Goal: Task Accomplishment & Management: Manage account settings

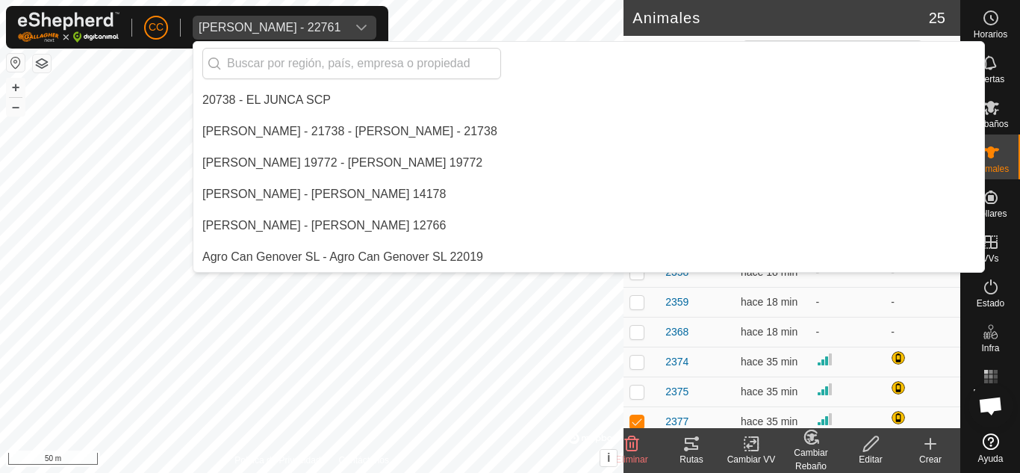
scroll to position [448, 0]
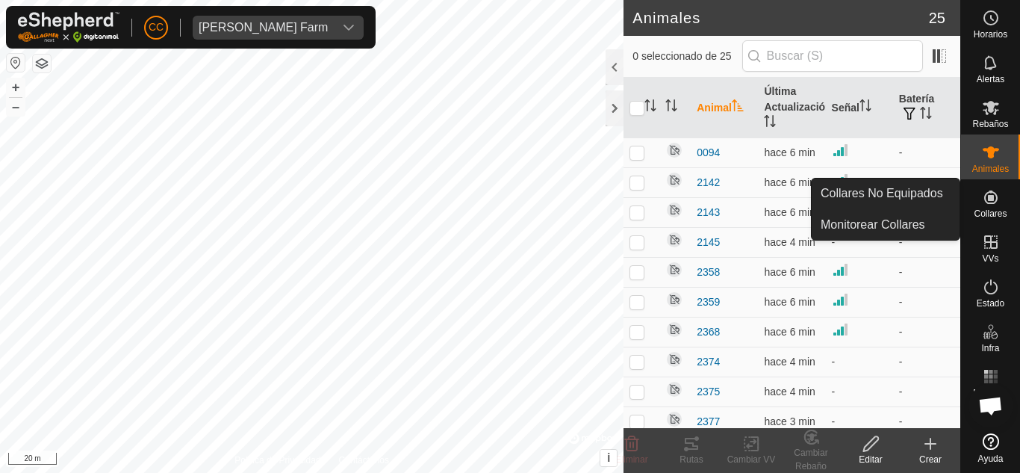
click at [991, 206] on es-neckbands-svg-icon at bounding box center [991, 197] width 27 height 24
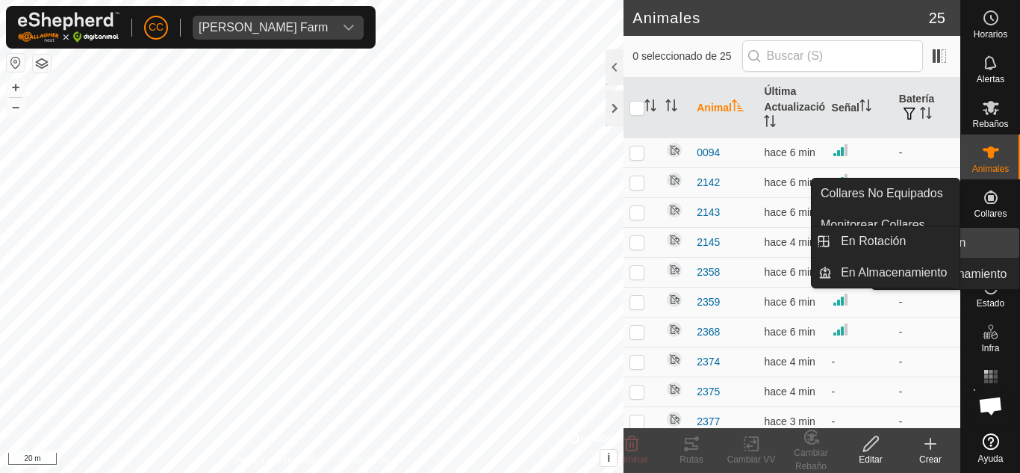
click at [991, 241] on icon at bounding box center [990, 241] width 13 height 13
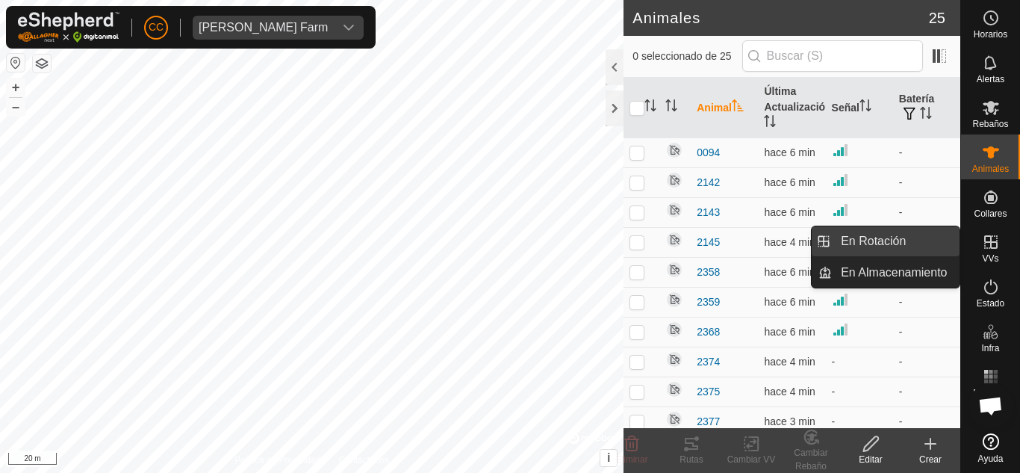
drag, startPoint x: 955, startPoint y: 242, endPoint x: 899, endPoint y: 241, distance: 56.8
click at [899, 241] on link "En Rotación" at bounding box center [896, 241] width 128 height 30
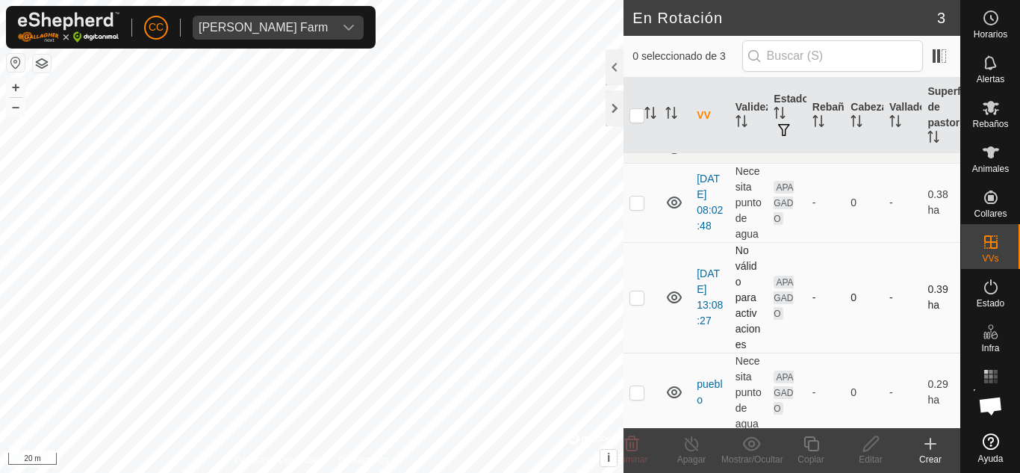
scroll to position [25, 0]
click at [633, 382] on p-checkbox at bounding box center [637, 388] width 15 height 12
checkbox input "true"
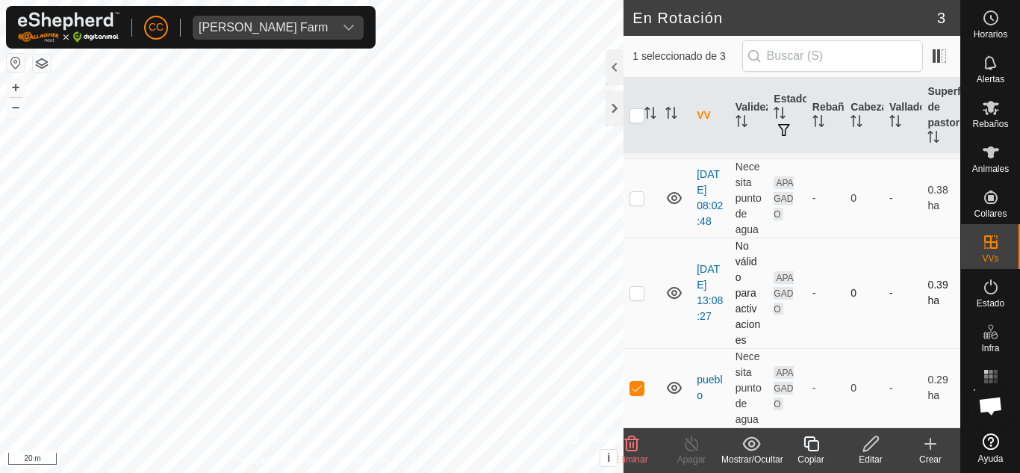
click at [638, 295] on p-checkbox at bounding box center [637, 293] width 15 height 12
checkbox input "true"
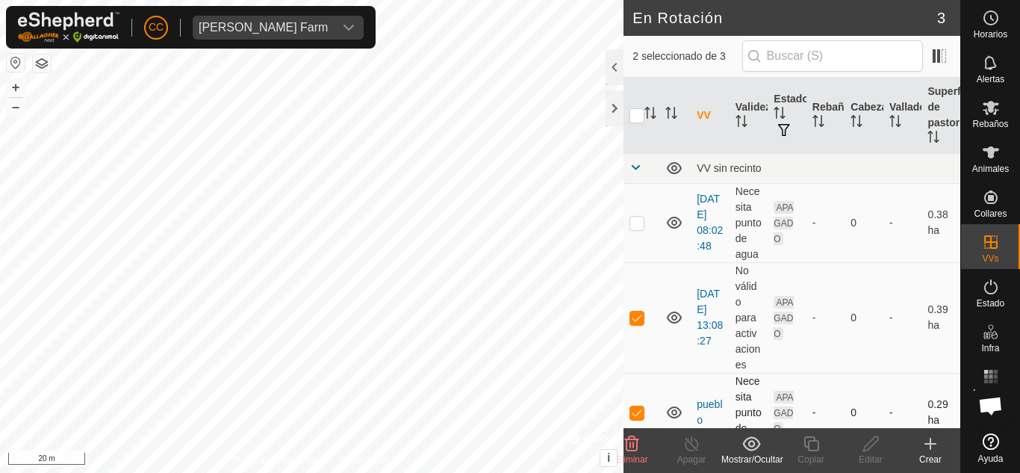
click at [633, 410] on p-checkbox at bounding box center [637, 412] width 15 height 12
checkbox input "false"
click at [636, 317] on p-checkbox at bounding box center [637, 317] width 15 height 12
checkbox input "true"
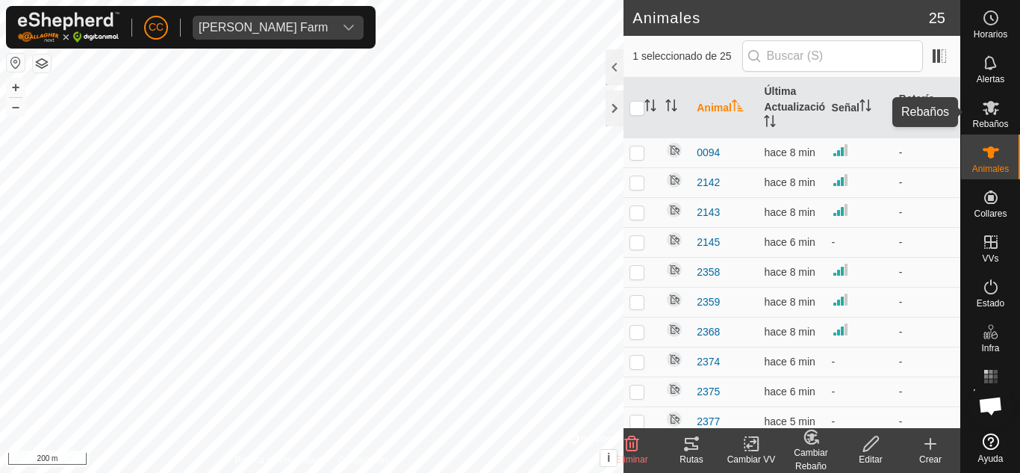
click at [987, 109] on icon at bounding box center [991, 108] width 16 height 14
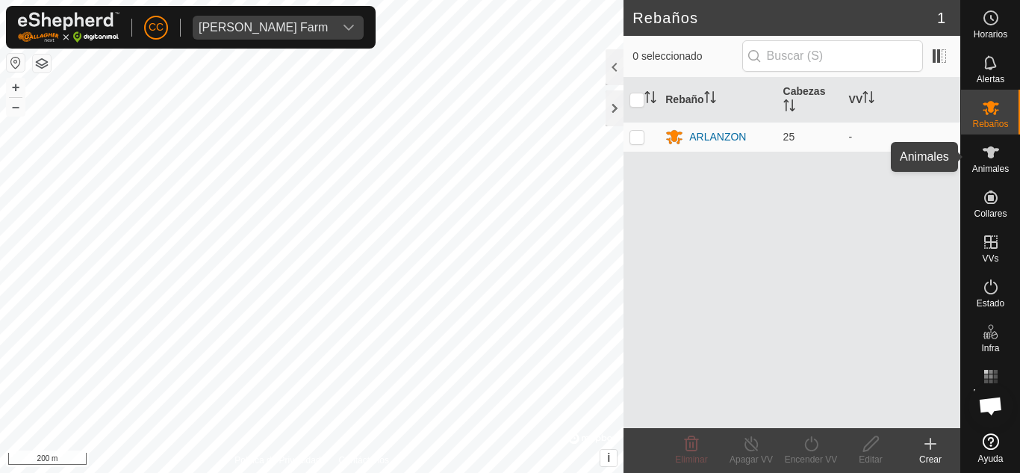
click at [992, 153] on icon at bounding box center [991, 152] width 16 height 12
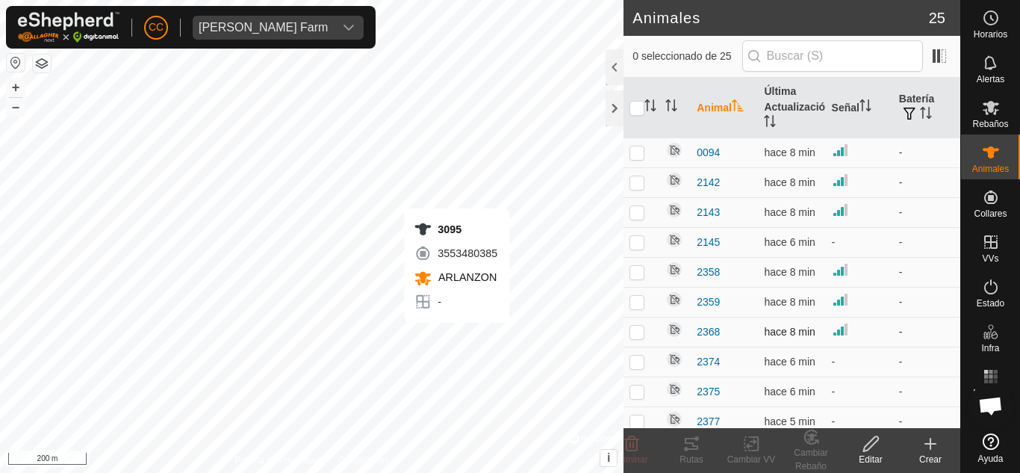
checkbox input "true"
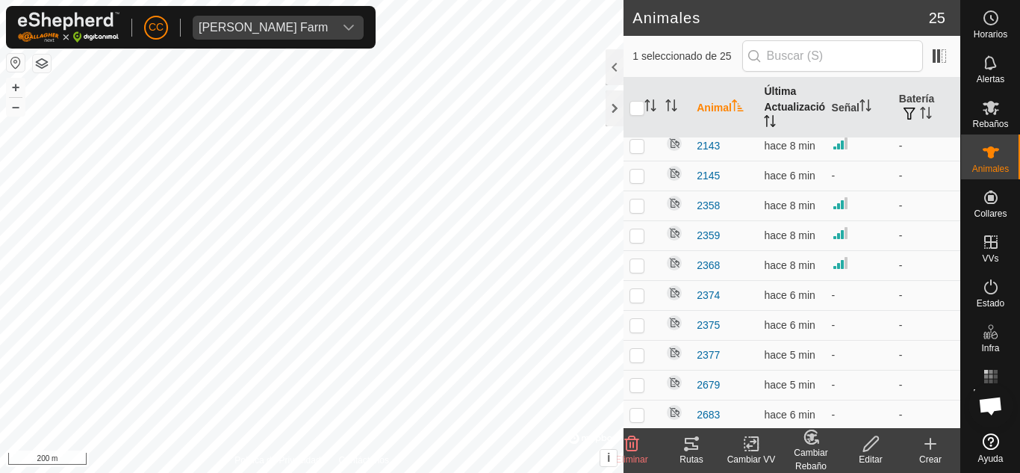
scroll to position [9, 0]
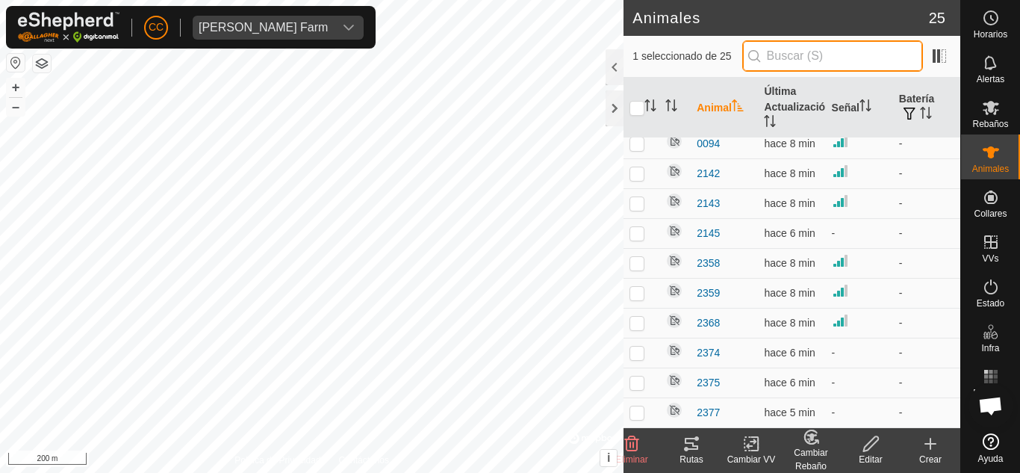
click at [781, 44] on input "text" at bounding box center [832, 55] width 181 height 31
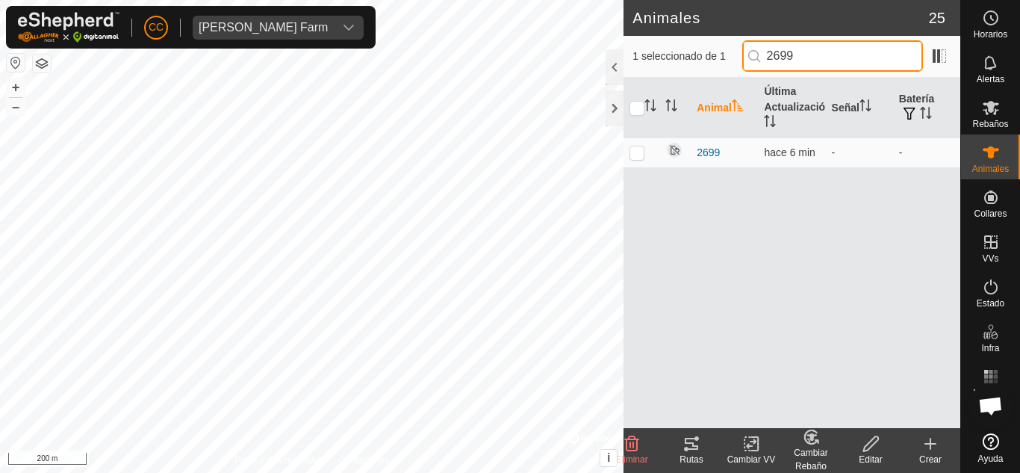
scroll to position [0, 0]
type input "2699"
click at [711, 145] on span "2699" at bounding box center [708, 153] width 23 height 16
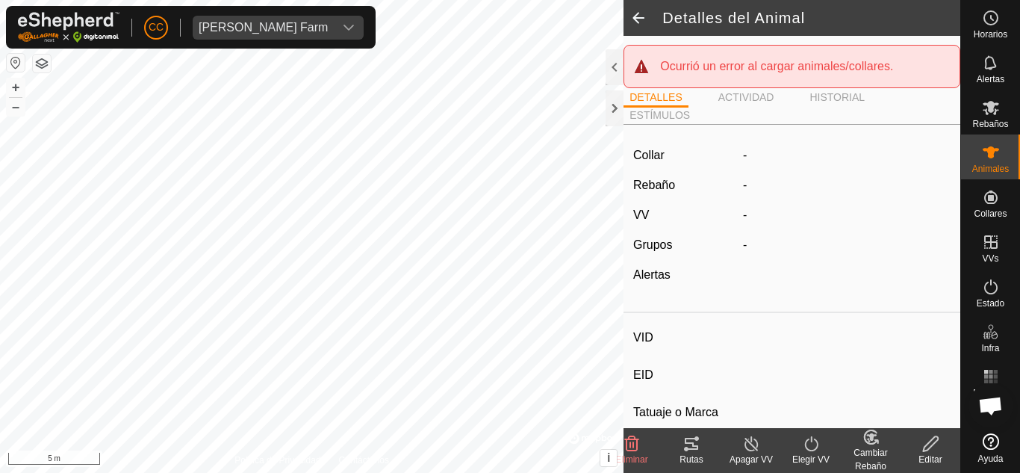
click at [639, 7] on span at bounding box center [639, 18] width 30 height 36
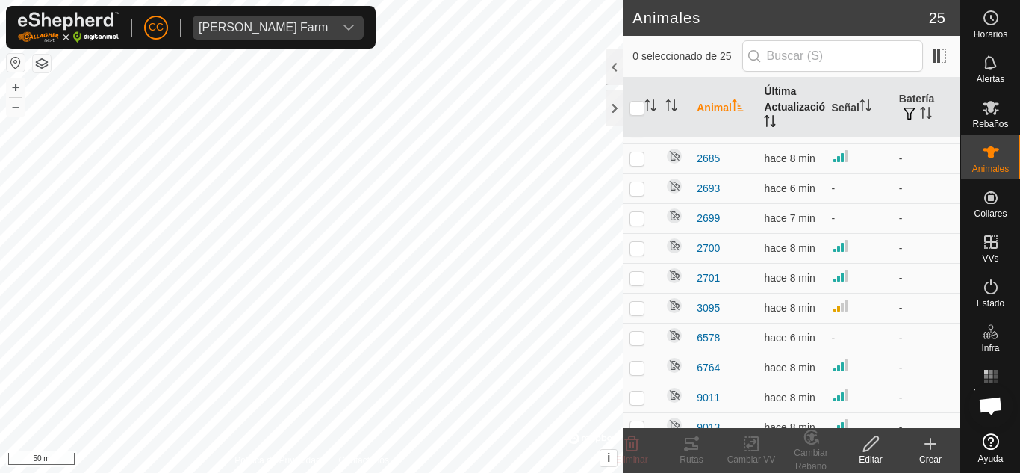
scroll to position [9, 0]
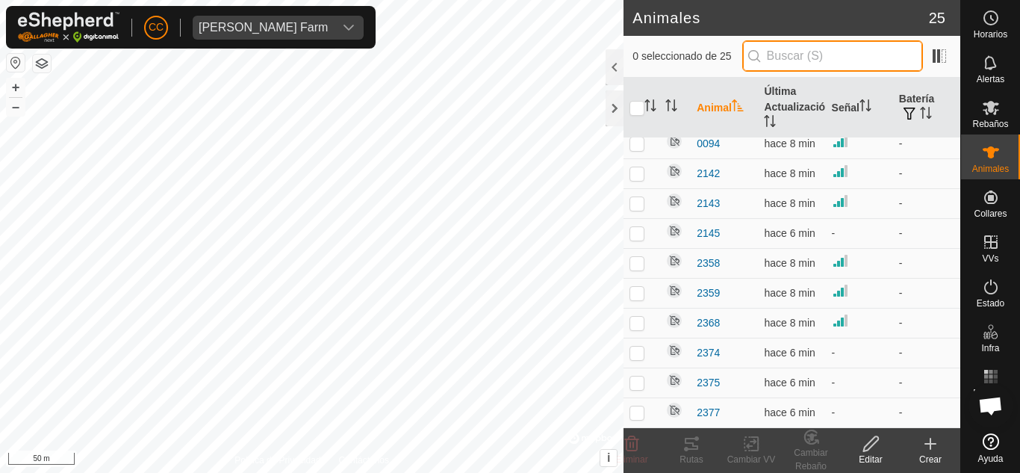
click at [808, 55] on input "text" at bounding box center [832, 55] width 181 height 31
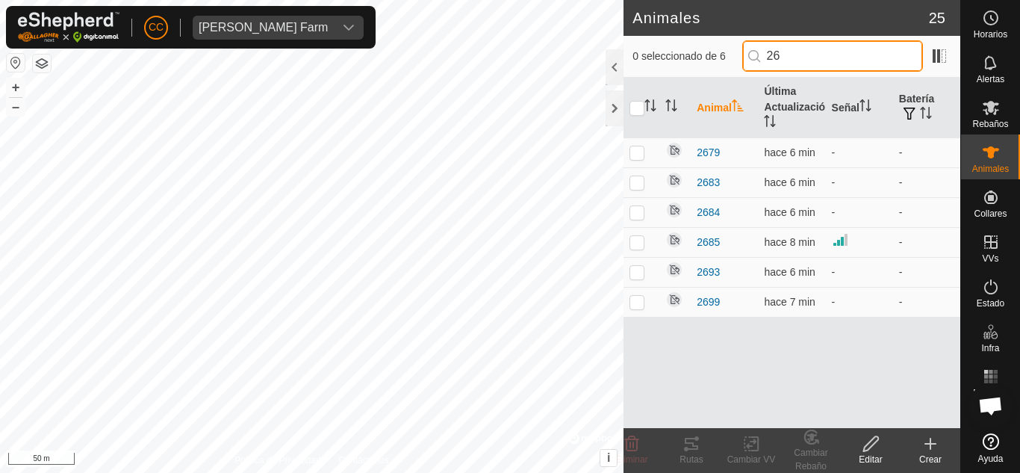
scroll to position [0, 0]
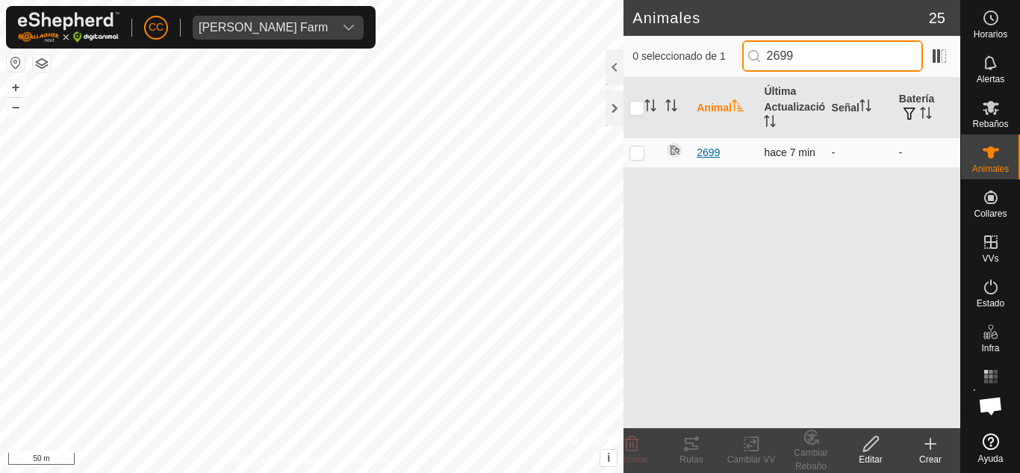
type input "2699"
click at [709, 147] on span "2699" at bounding box center [708, 153] width 23 height 16
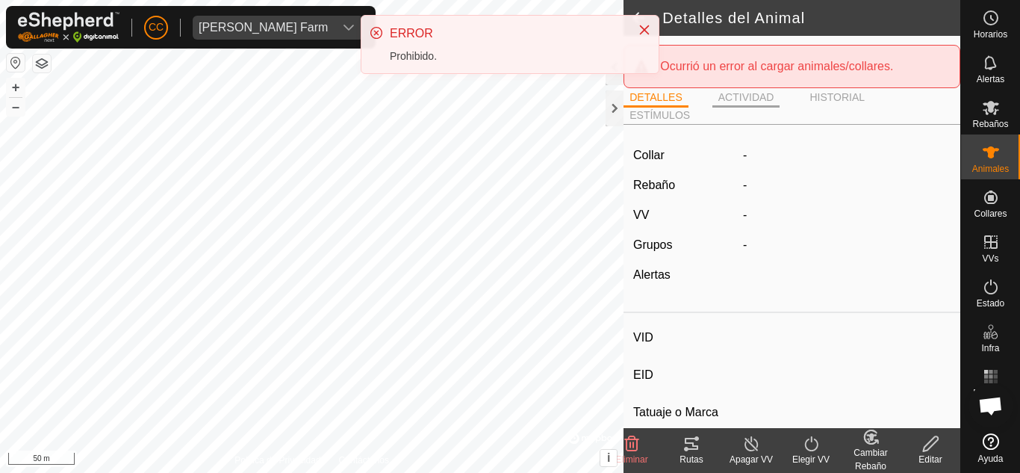
click at [736, 100] on li "ACTIVIDAD" at bounding box center [747, 99] width 68 height 18
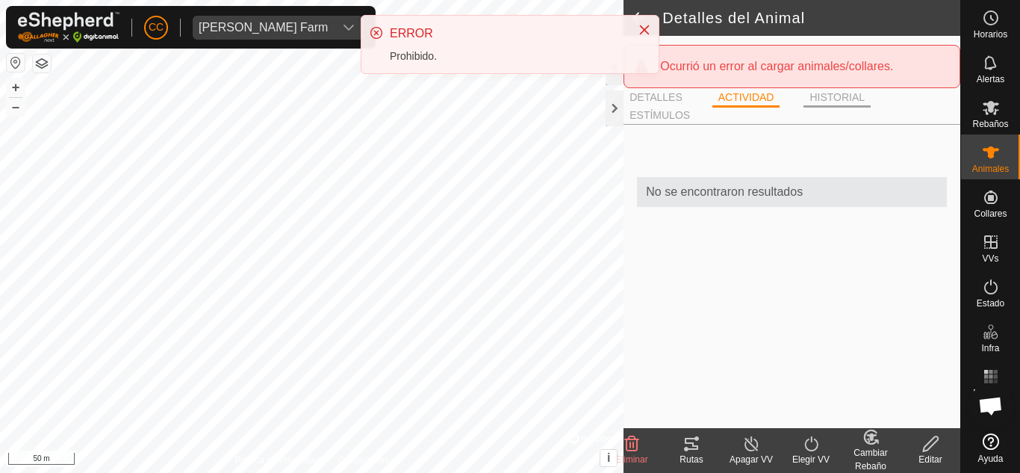
click at [828, 90] on li "HISTORIAL" at bounding box center [837, 99] width 67 height 18
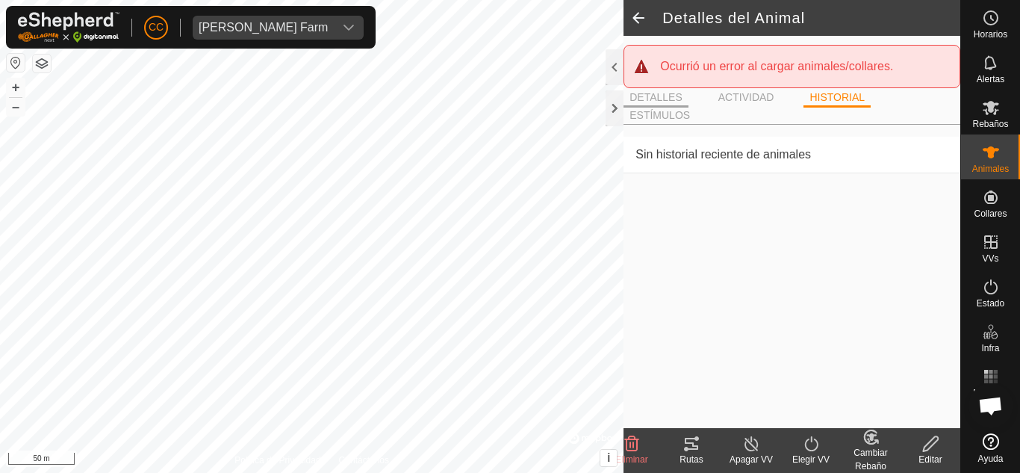
click at [677, 93] on li "DETALLES" at bounding box center [656, 99] width 65 height 18
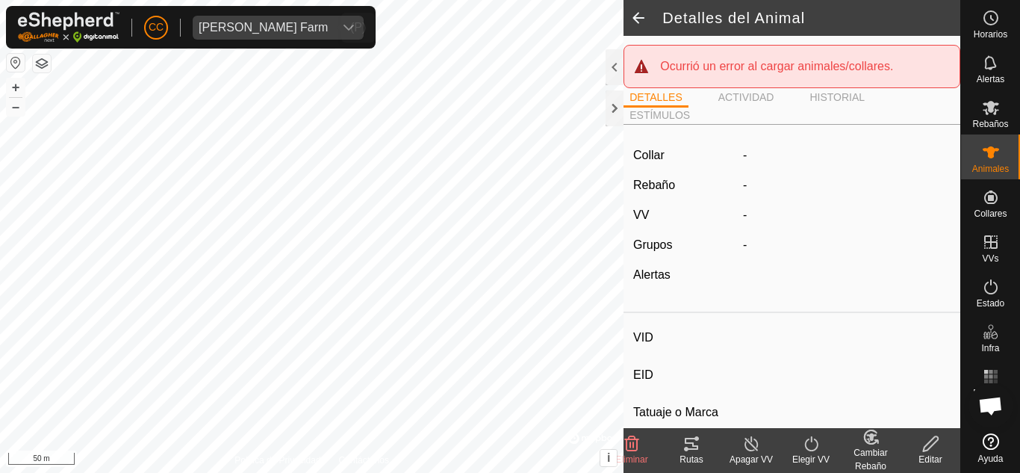
click at [263, 16] on span "[PERSON_NAME] Farm" at bounding box center [263, 28] width 141 height 24
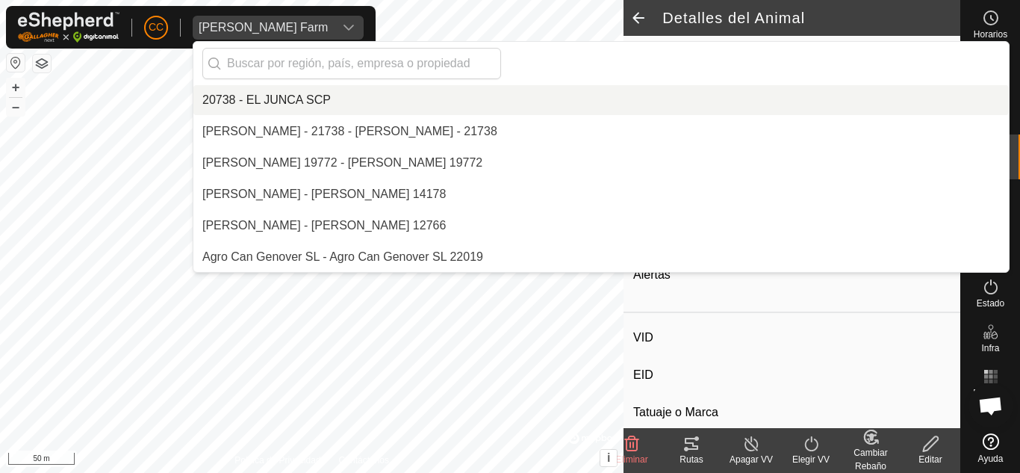
scroll to position [4486, 0]
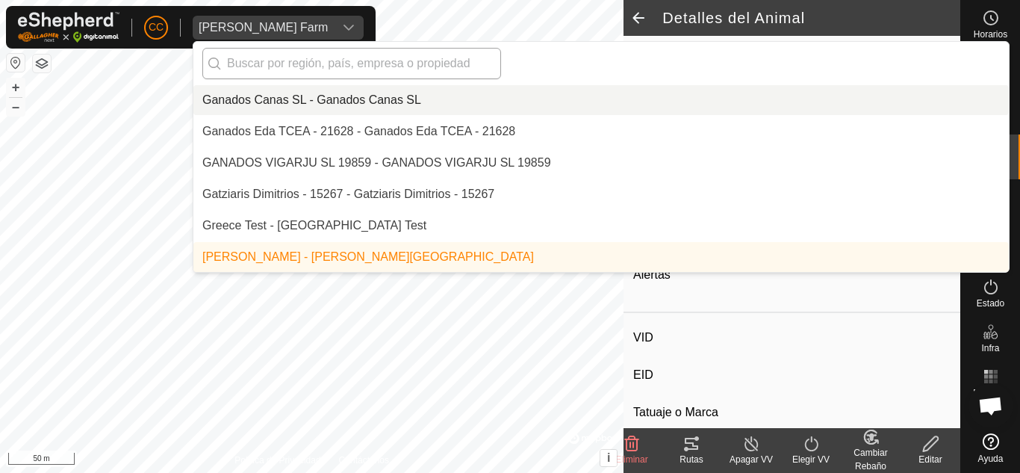
click at [292, 61] on input "text" at bounding box center [351, 63] width 299 height 31
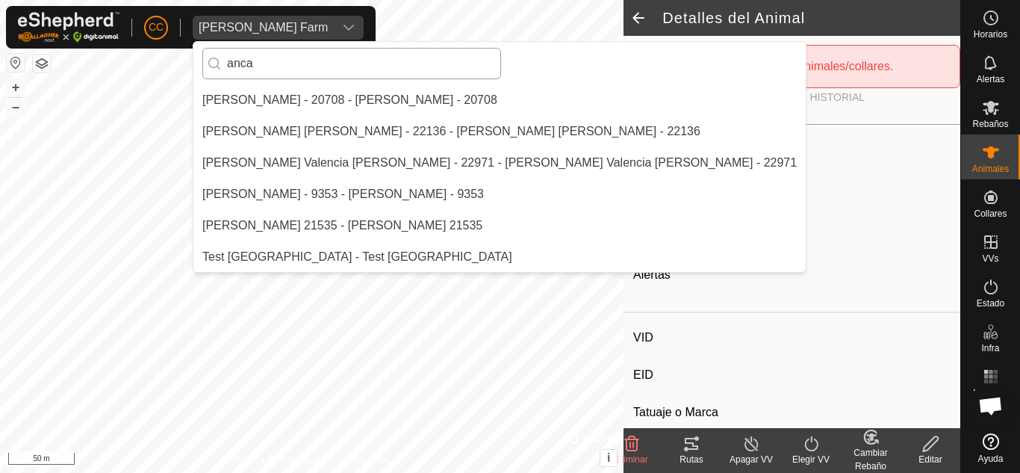
scroll to position [0, 0]
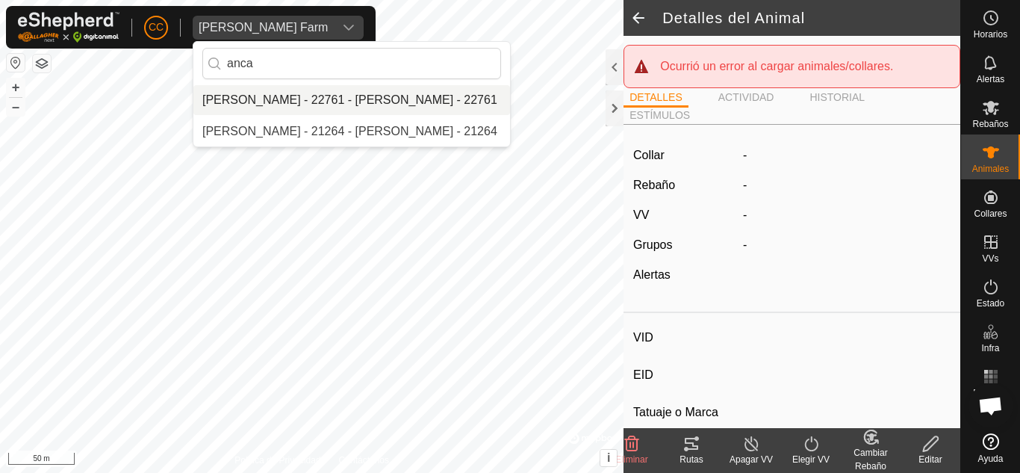
type input "anca"
click at [264, 96] on li "[PERSON_NAME] - 22761 - [PERSON_NAME] - 22761" at bounding box center [351, 100] width 317 height 30
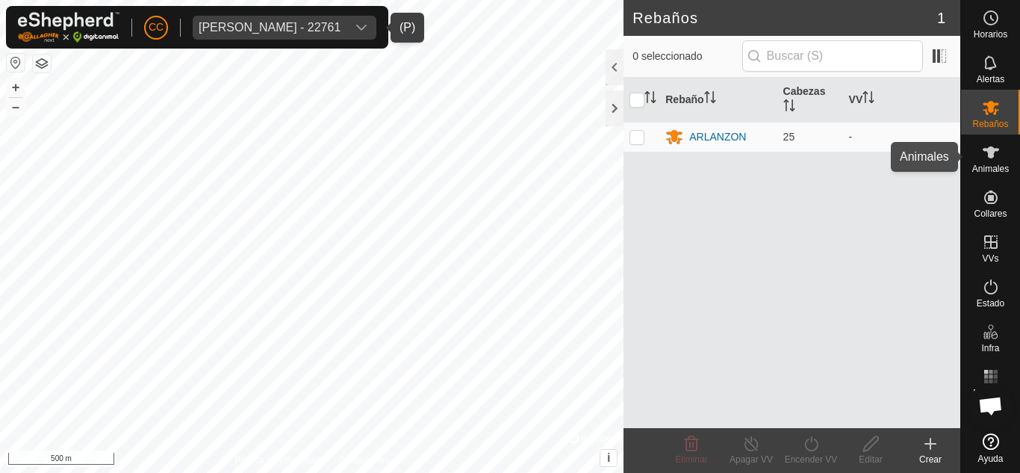
click at [982, 155] on icon at bounding box center [991, 152] width 18 height 18
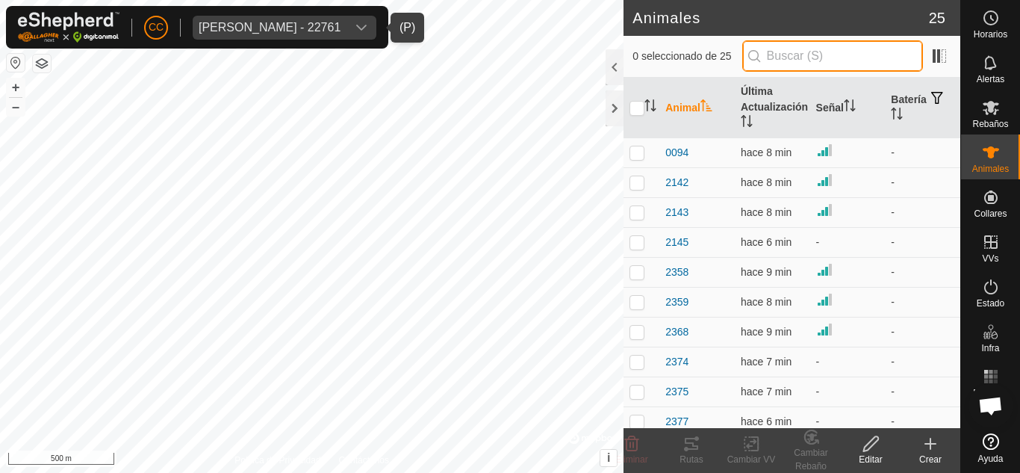
click at [842, 59] on input "text" at bounding box center [832, 55] width 181 height 31
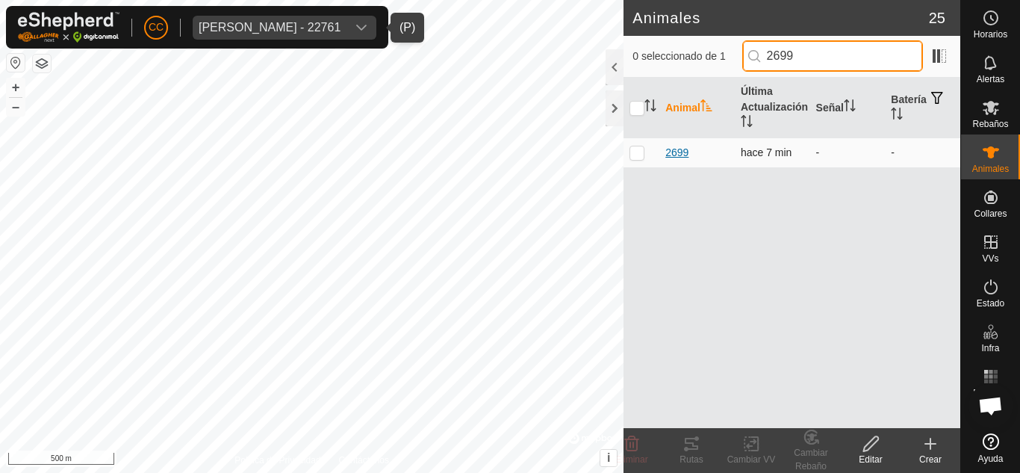
type input "2699"
click at [674, 146] on span "2699" at bounding box center [677, 153] width 23 height 16
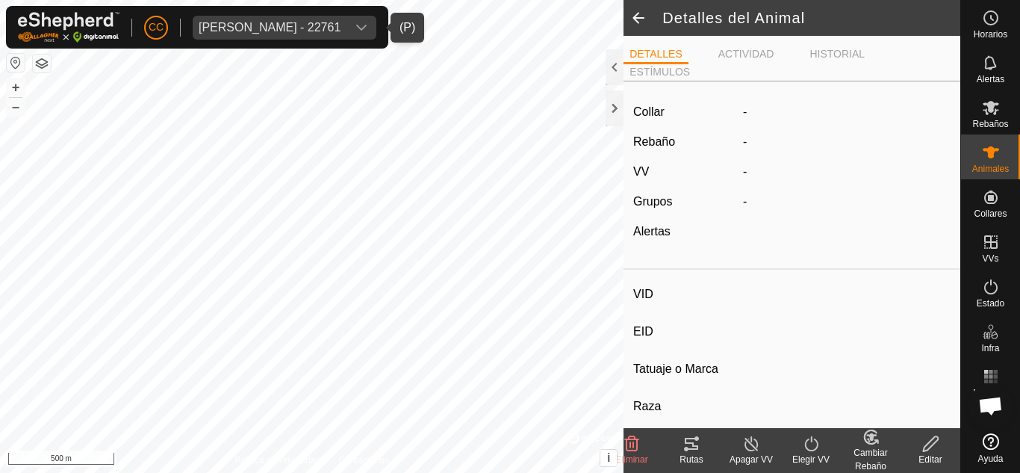
type input "2699"
type input "-"
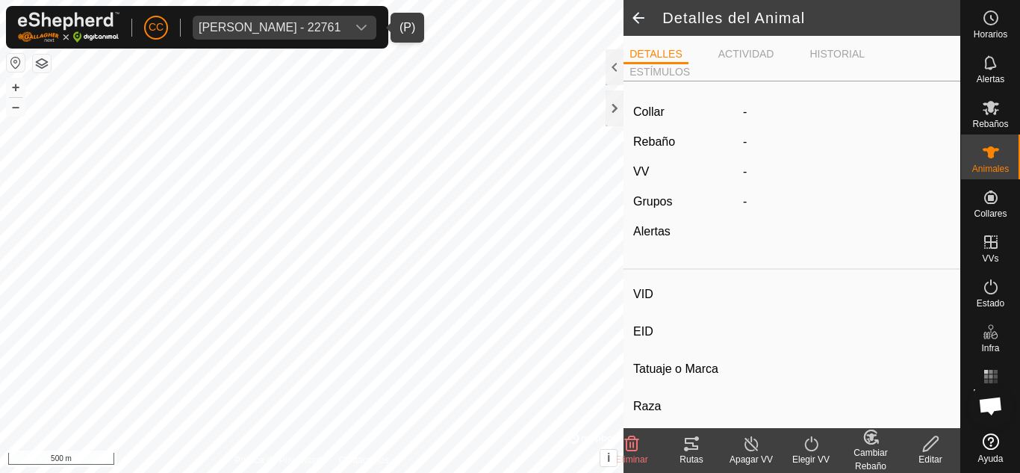
type input "0 kg"
type input "-"
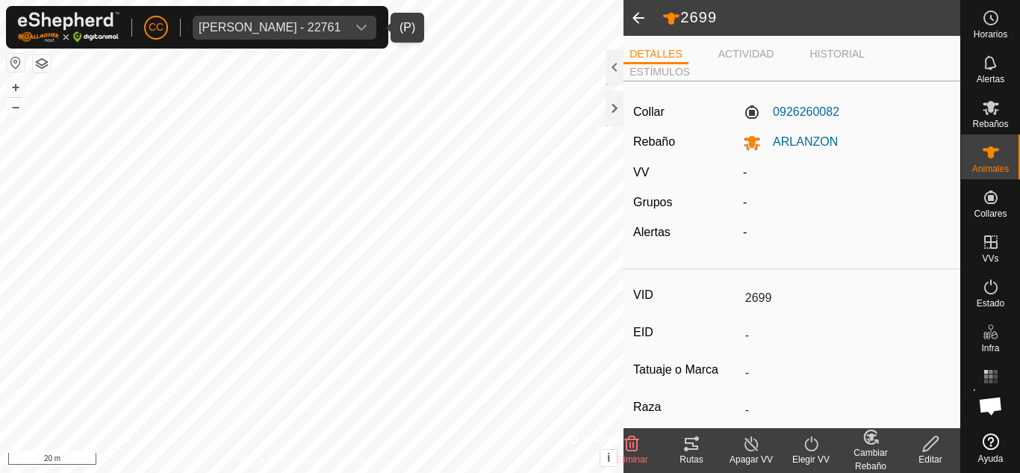
click at [634, 16] on span at bounding box center [639, 18] width 30 height 36
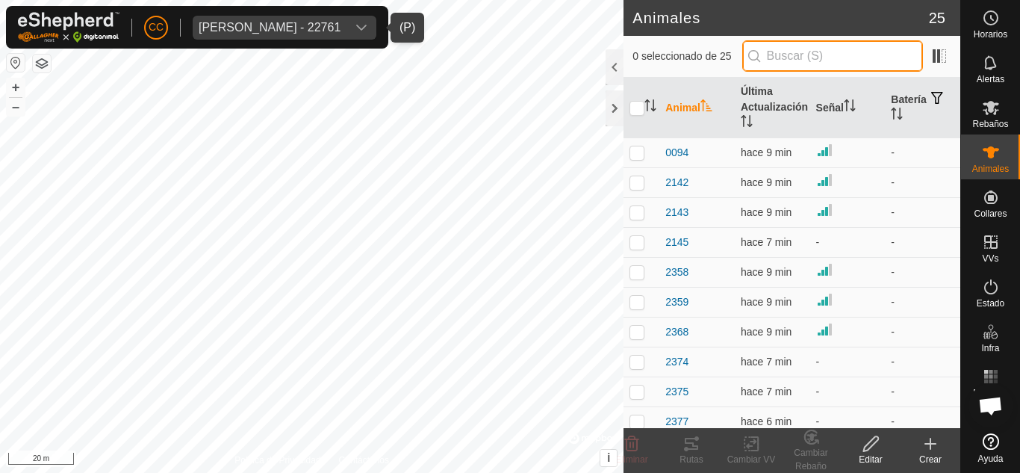
click at [822, 47] on input "text" at bounding box center [832, 55] width 181 height 31
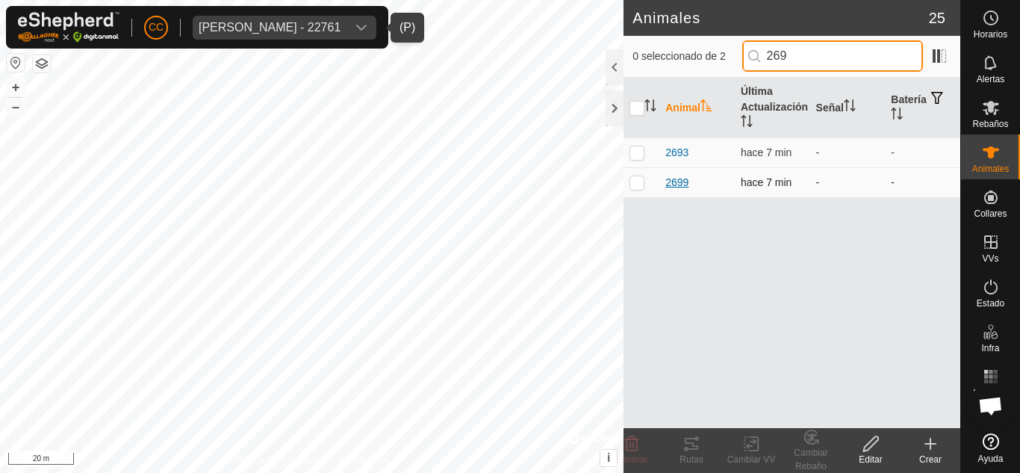
type input "269"
click at [683, 185] on span "2699" at bounding box center [677, 183] width 23 height 16
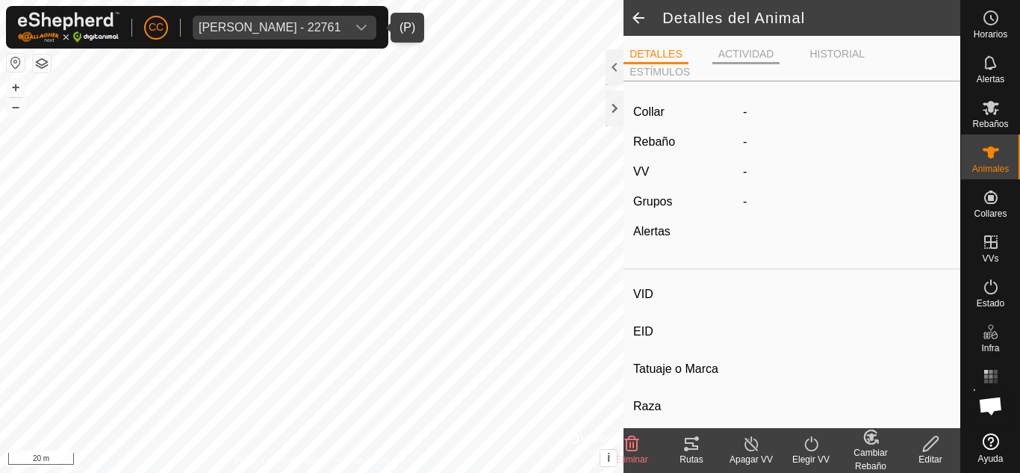
type input "2699"
type input "-"
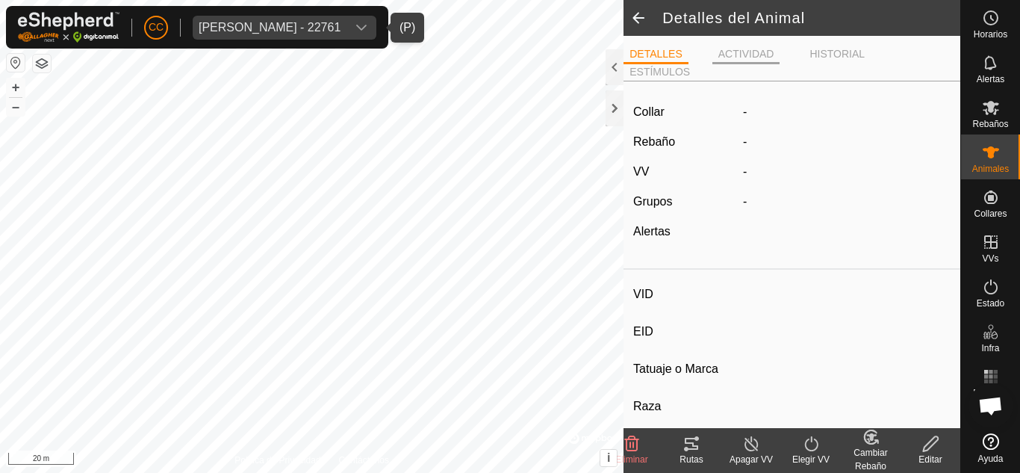
type input "0 kg"
type input "-"
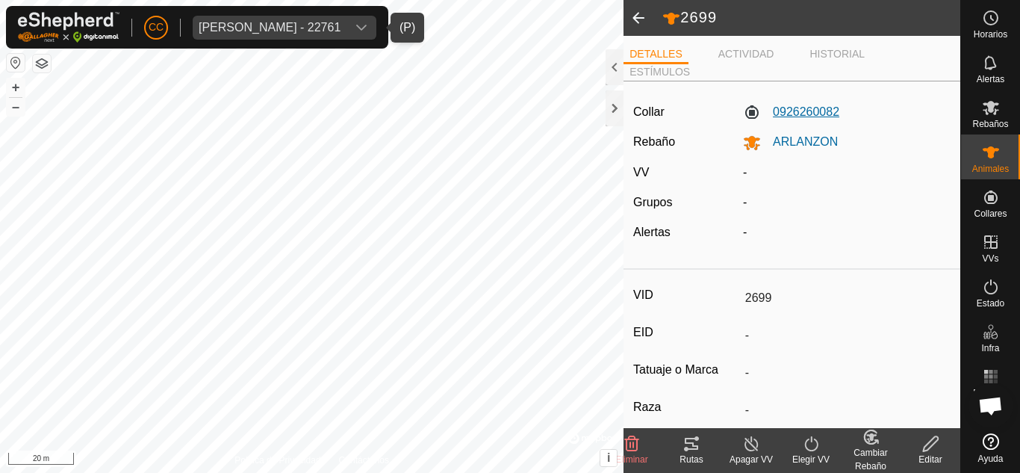
click at [793, 111] on label "0926260082" at bounding box center [791, 112] width 96 height 18
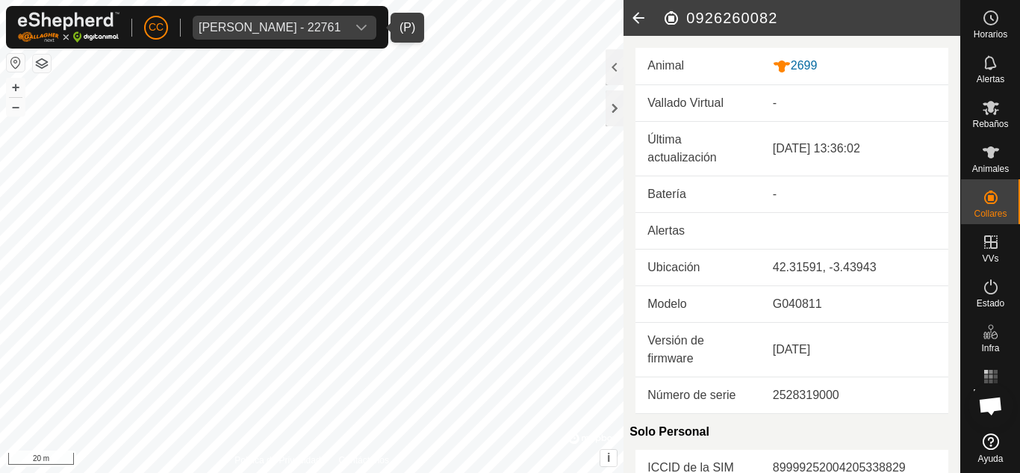
click at [639, 22] on icon at bounding box center [639, 18] width 30 height 36
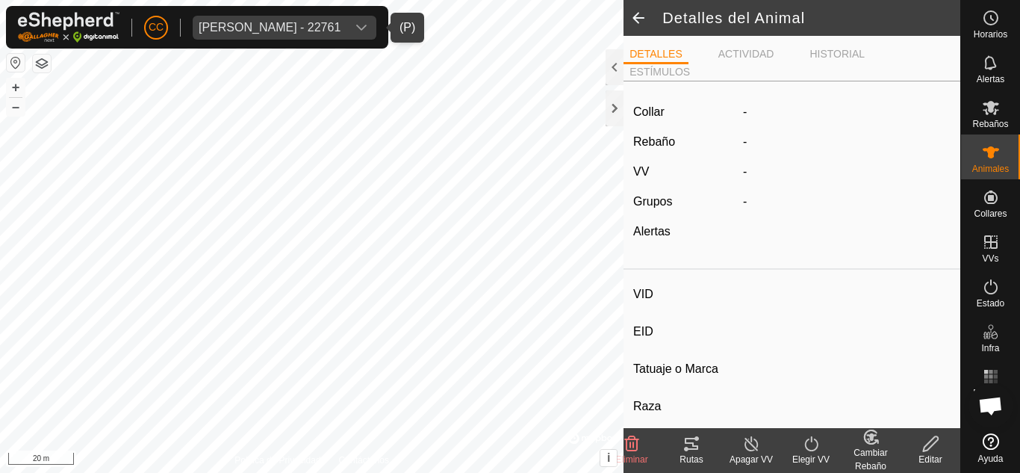
type input "2699"
type input "-"
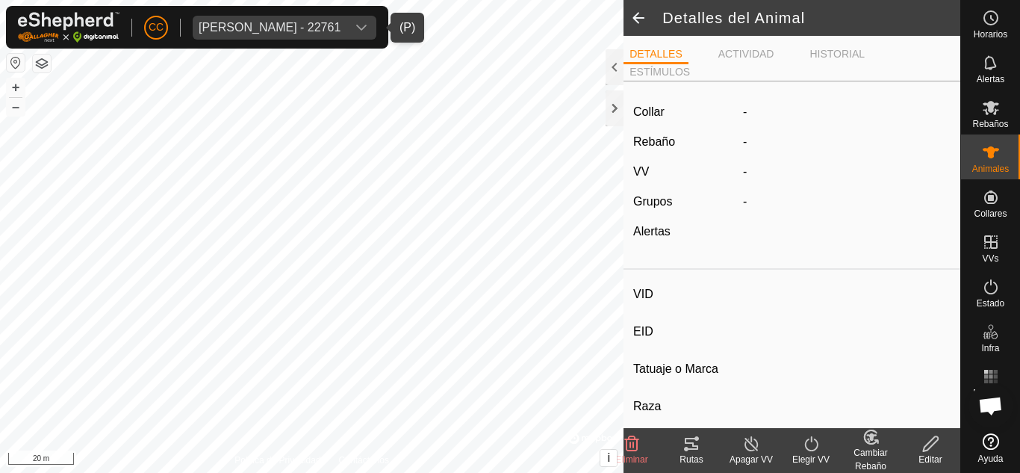
type input "0 kg"
type input "-"
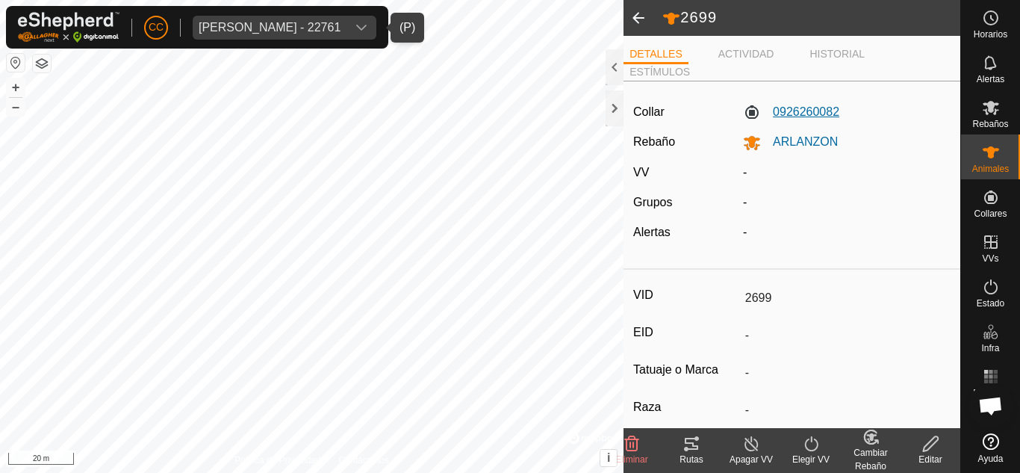
click at [801, 110] on label "0926260082" at bounding box center [791, 112] width 96 height 18
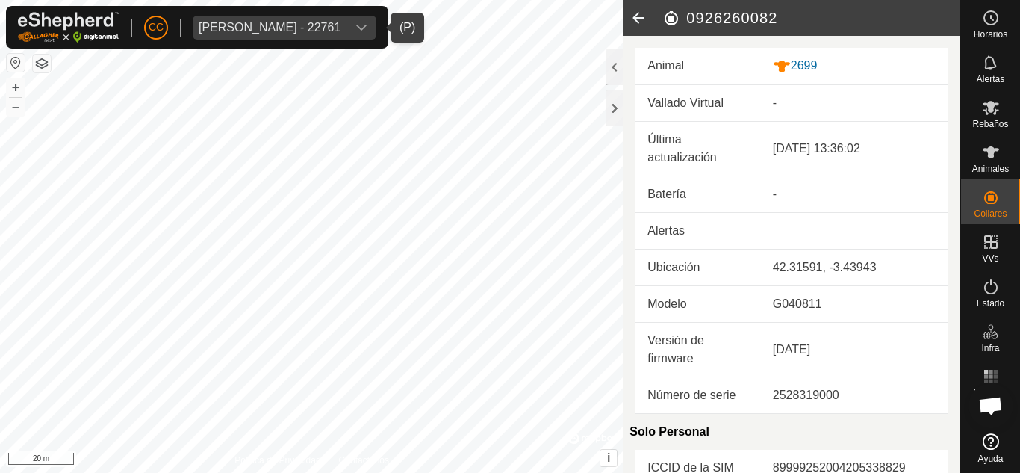
click at [647, 16] on icon at bounding box center [639, 18] width 30 height 36
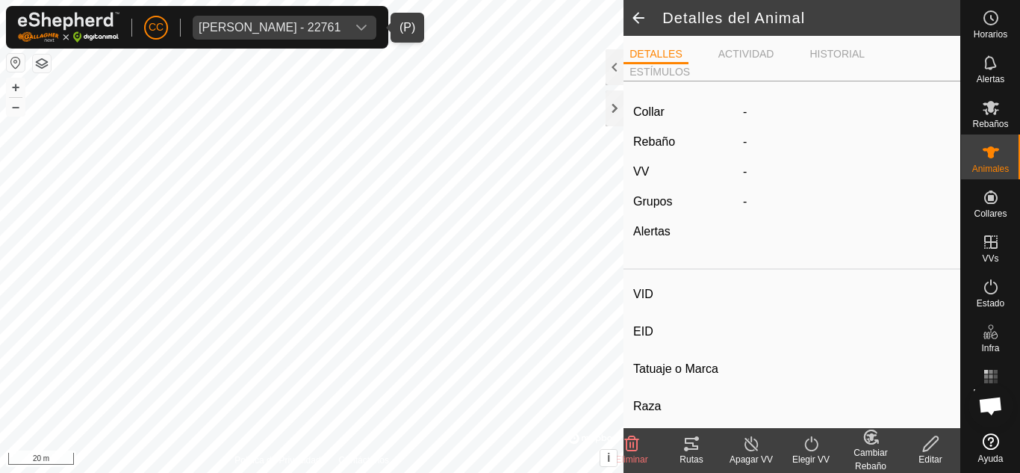
type input "2699"
type input "-"
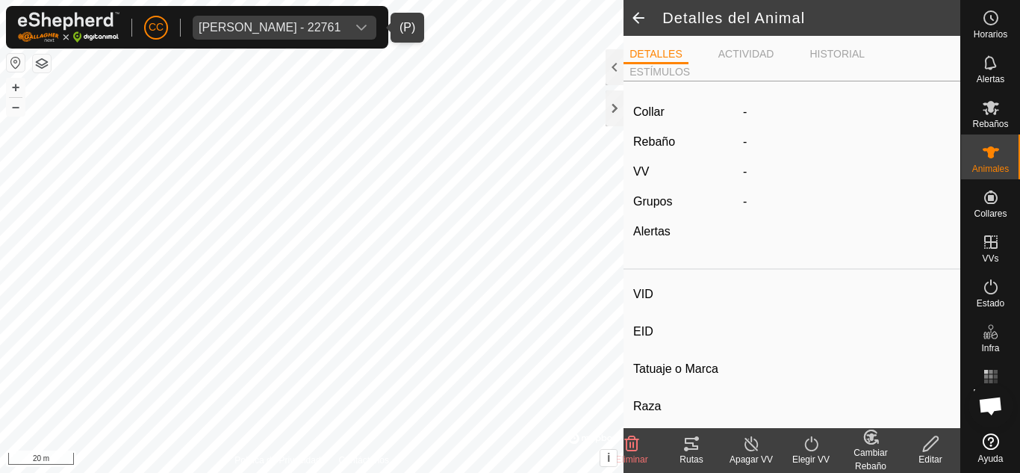
type input "0 kg"
type input "-"
click at [646, 22] on span at bounding box center [639, 18] width 30 height 36
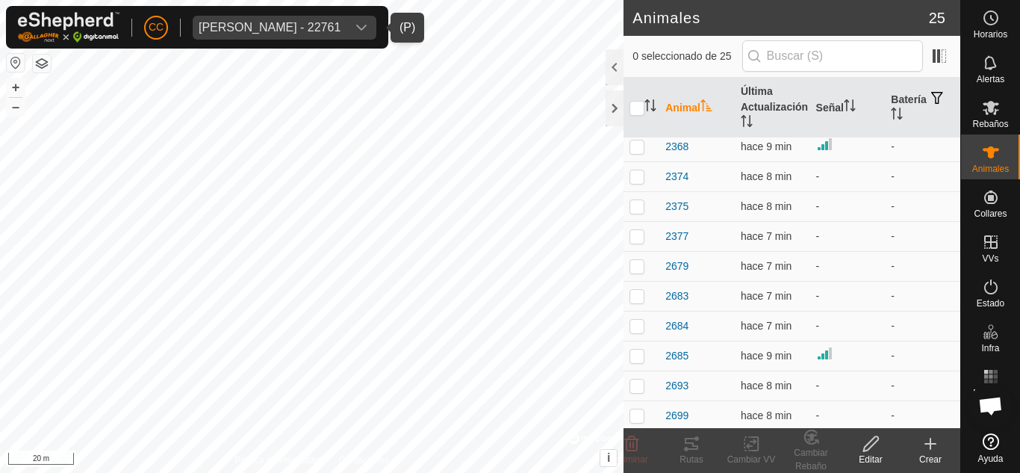
scroll to position [457, 0]
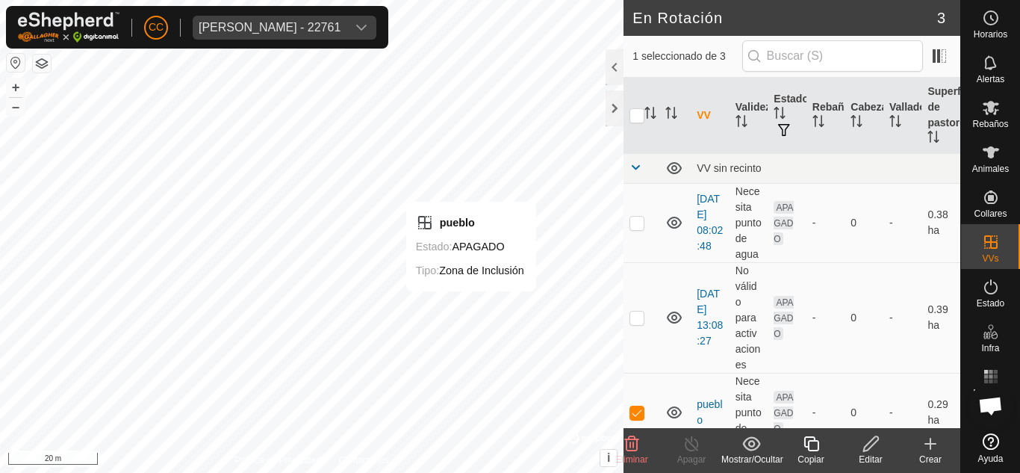
checkbox input "true"
checkbox input "false"
checkbox input "true"
click at [632, 217] on p-checkbox at bounding box center [637, 223] width 15 height 12
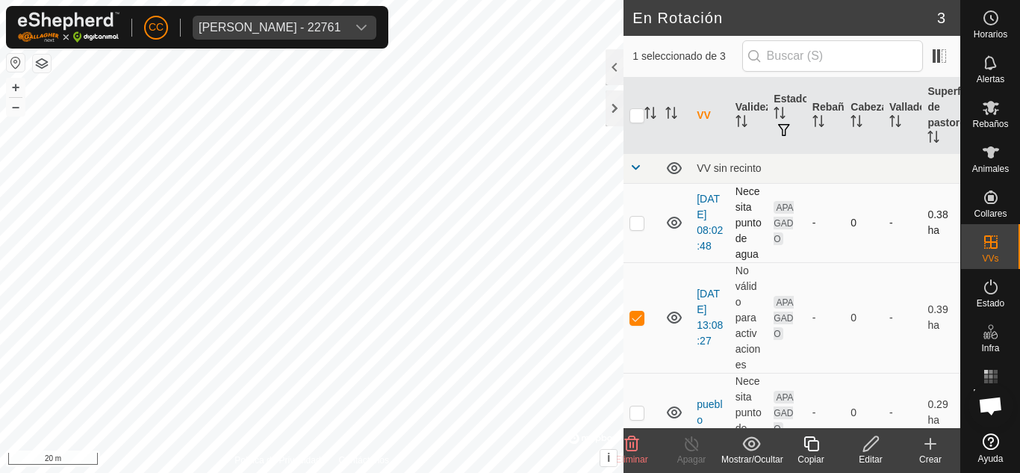
checkbox input "true"
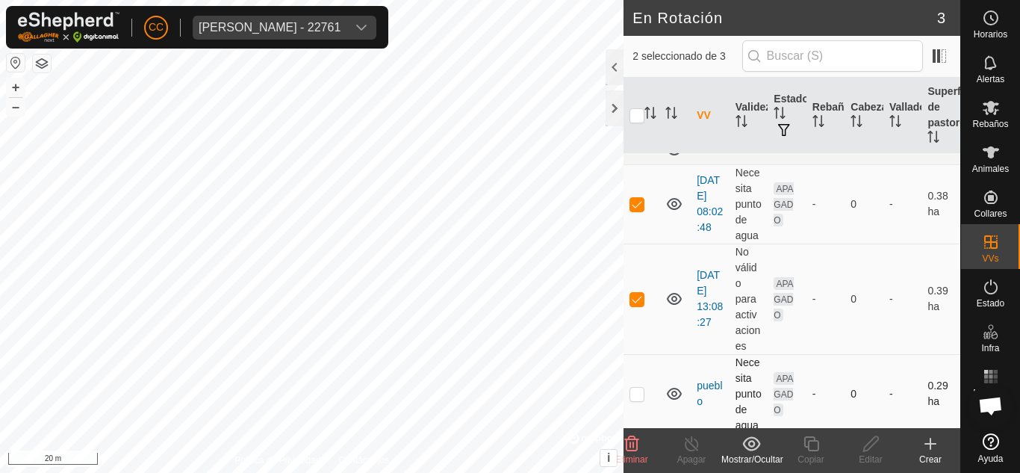
scroll to position [25, 0]
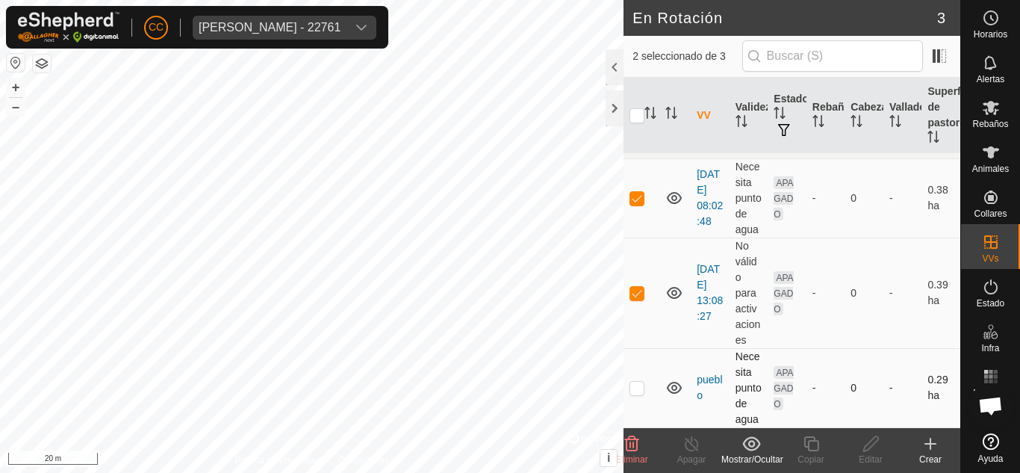
click at [638, 393] on p-checkbox at bounding box center [637, 388] width 15 height 12
checkbox input "true"
click at [632, 451] on icon at bounding box center [632, 443] width 14 height 15
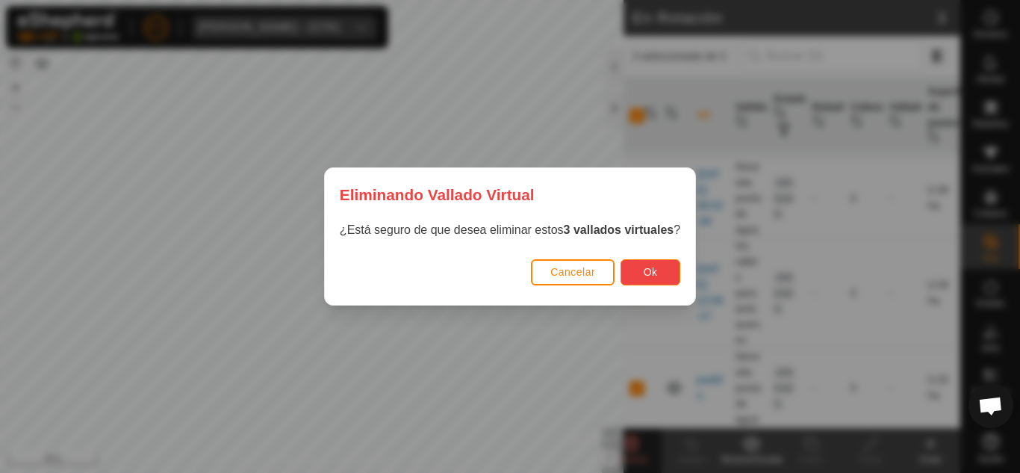
click at [667, 273] on button "Ok" at bounding box center [651, 272] width 60 height 26
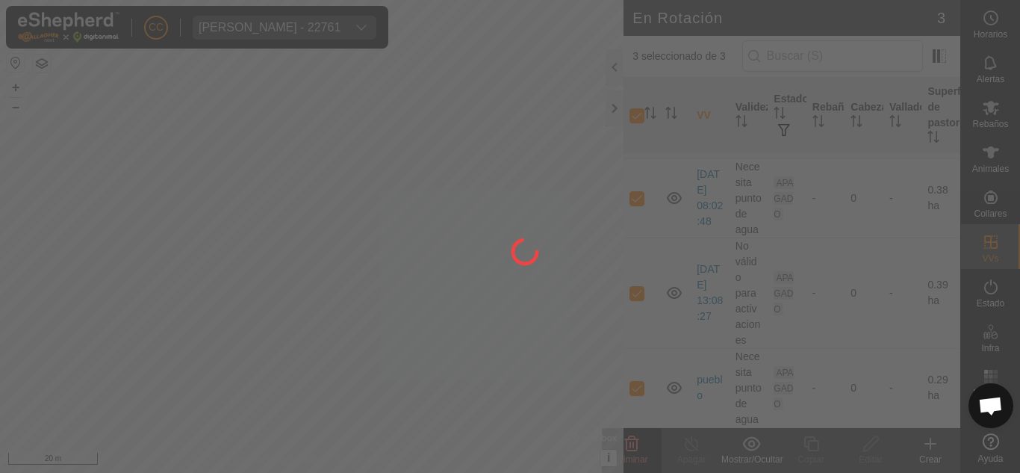
checkbox input "false"
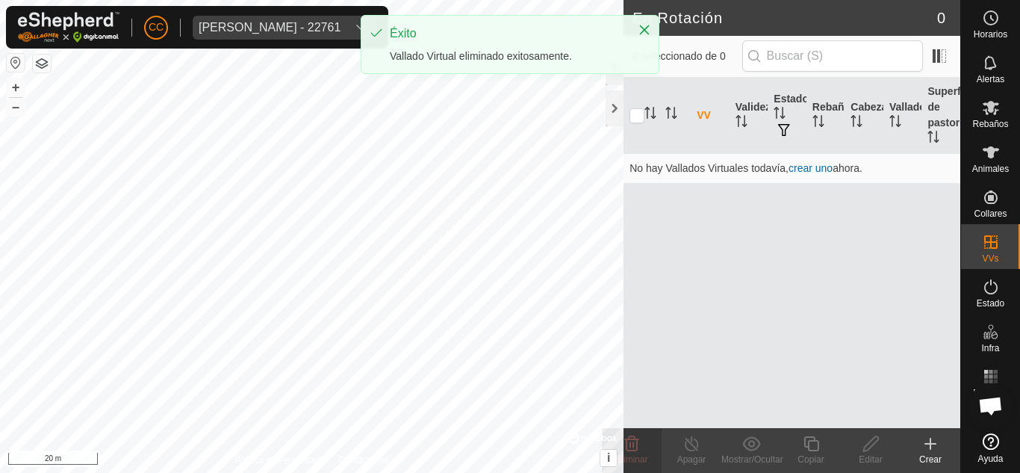
scroll to position [0, 0]
